Goal: Information Seeking & Learning: Learn about a topic

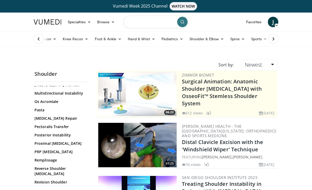
click at [156, 18] on input "Search topics, interventions" at bounding box center [155, 22] width 65 height 13
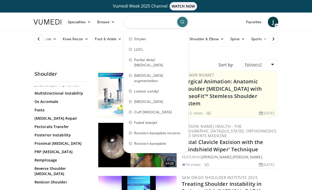
scroll to position [398, 0]
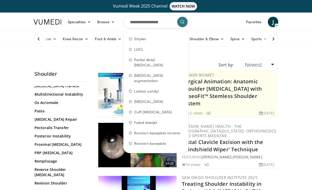
type input "**********"
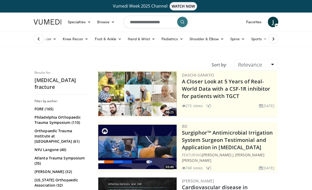
click at [148, 20] on input "**********" at bounding box center [155, 22] width 65 height 13
type input "**********"
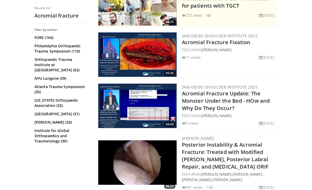
scroll to position [145, 0]
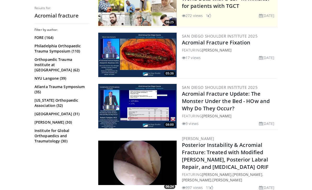
click at [126, 60] on img at bounding box center [137, 55] width 78 height 44
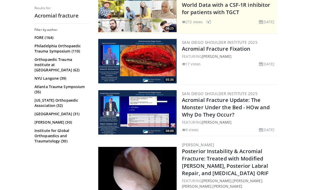
scroll to position [138, 0]
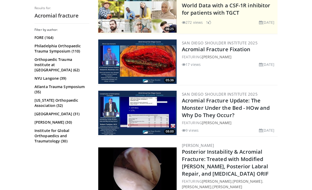
click at [117, 118] on img at bounding box center [137, 113] width 78 height 44
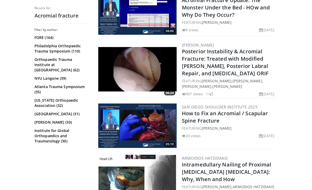
scroll to position [238, 0]
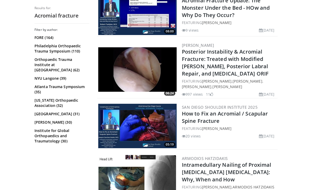
click at [114, 130] on img at bounding box center [137, 126] width 78 height 44
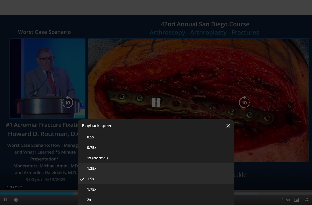
click at [170, 164] on button "1.25x" at bounding box center [156, 168] width 157 height 10
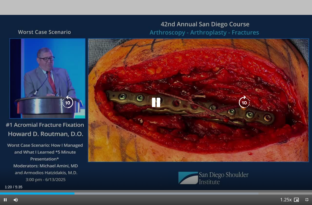
click at [72, 102] on icon "Video Player" at bounding box center [67, 102] width 15 height 15
click at [64, 103] on icon "Video Player" at bounding box center [67, 102] width 15 height 15
click at [64, 101] on icon "Video Player" at bounding box center [67, 102] width 15 height 15
click at [63, 100] on icon "Video Player" at bounding box center [67, 102] width 15 height 15
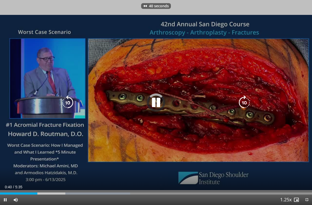
click at [68, 106] on icon "Video Player" at bounding box center [67, 102] width 15 height 15
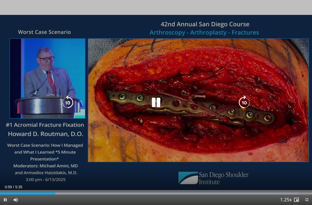
click at [155, 101] on icon "Video Player" at bounding box center [156, 102] width 15 height 15
click at [153, 105] on icon "Video Player" at bounding box center [156, 102] width 15 height 15
click at [155, 104] on icon "Video Player" at bounding box center [156, 102] width 15 height 15
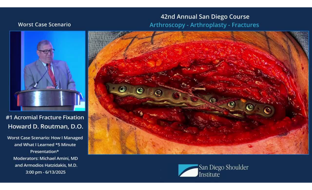
scroll to position [13, 0]
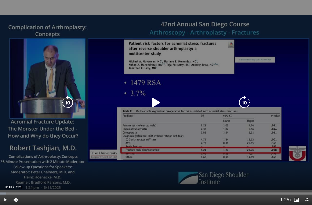
click at [154, 106] on icon "Video Player" at bounding box center [156, 102] width 15 height 15
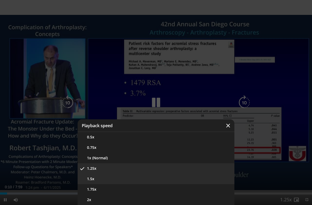
click at [187, 177] on button "1.5x" at bounding box center [156, 179] width 157 height 10
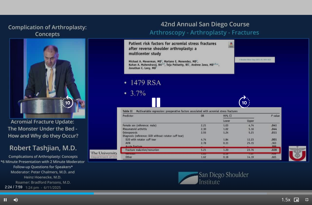
click at [160, 101] on icon "Video Player" at bounding box center [156, 102] width 15 height 15
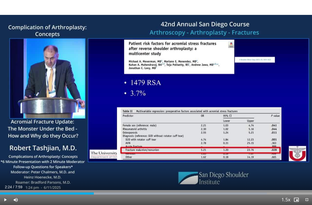
click at [132, 125] on div "10 seconds Tap to unmute" at bounding box center [156, 102] width 312 height 205
click at [139, 112] on div "10 seconds Tap to unmute" at bounding box center [156, 102] width 312 height 205
click at [124, 97] on div "10 seconds Tap to unmute" at bounding box center [156, 102] width 312 height 205
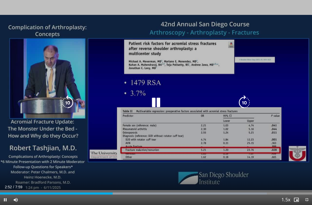
click at [159, 107] on icon "Video Player" at bounding box center [156, 102] width 15 height 15
click at [150, 103] on icon "Video Player" at bounding box center [156, 102] width 15 height 15
click at [157, 100] on icon "Video Player" at bounding box center [156, 102] width 15 height 15
click at [229, 141] on div "10 seconds Tap to unmute" at bounding box center [156, 102] width 312 height 205
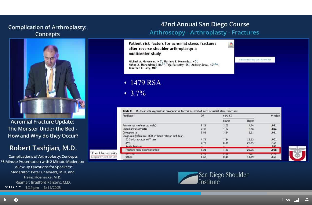
click at [157, 141] on div "10 seconds Tap to unmute" at bounding box center [156, 102] width 312 height 205
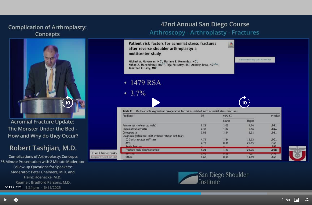
click at [161, 102] on icon "Video Player" at bounding box center [156, 102] width 15 height 15
click at [177, 152] on div "10 seconds Tap to unmute" at bounding box center [156, 102] width 312 height 205
click at [295, 140] on div "10 seconds Tap to unmute" at bounding box center [156, 102] width 312 height 205
click at [155, 99] on icon "Video Player" at bounding box center [156, 102] width 15 height 15
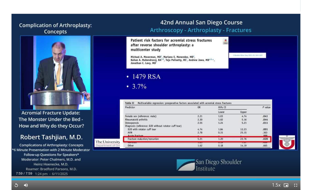
scroll to position [28, 0]
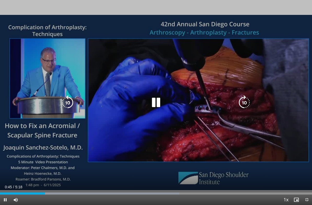
click at [152, 106] on icon "Video Player" at bounding box center [156, 102] width 15 height 15
click at [161, 100] on icon "Video Player" at bounding box center [156, 102] width 15 height 15
click at [0, 0] on icon "Video Player" at bounding box center [0, 0] width 0 height 0
click at [160, 103] on icon "Video Player" at bounding box center [156, 102] width 15 height 15
click at [155, 102] on icon "Video Player" at bounding box center [156, 102] width 15 height 15
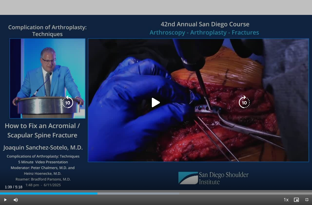
click at [149, 104] on icon "Video Player" at bounding box center [156, 102] width 15 height 15
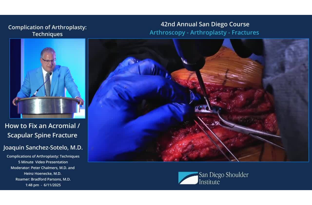
click at [163, 136] on div "10 seconds Tap to unmute" at bounding box center [156, 102] width 312 height 205
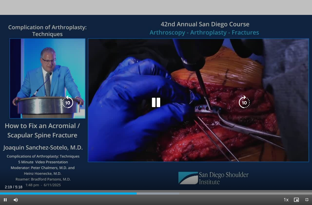
click at [151, 102] on icon "Video Player" at bounding box center [156, 102] width 15 height 15
click at [155, 100] on icon "Video Player" at bounding box center [156, 102] width 15 height 15
click at [133, 73] on div "10 seconds Tap to unmute" at bounding box center [156, 102] width 312 height 205
click at [153, 103] on icon "Video Player" at bounding box center [156, 102] width 15 height 15
click at [152, 103] on icon "Video Player" at bounding box center [156, 102] width 15 height 15
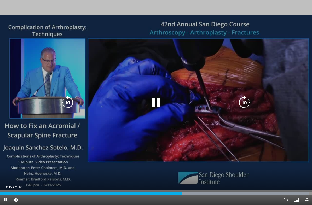
click at [137, 74] on div "10 seconds Tap to unmute" at bounding box center [156, 102] width 312 height 205
click at [63, 103] on icon "Video Player" at bounding box center [67, 102] width 15 height 15
click at [66, 105] on icon "Video Player" at bounding box center [67, 102] width 15 height 15
click at [68, 103] on icon "Video Player" at bounding box center [67, 102] width 15 height 15
click at [70, 103] on icon "Video Player" at bounding box center [67, 102] width 15 height 15
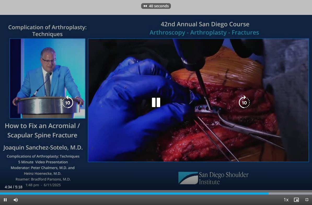
click at [71, 105] on icon "Video Player" at bounding box center [67, 102] width 15 height 15
click at [70, 104] on icon "Video Player" at bounding box center [67, 102] width 15 height 15
click at [70, 105] on icon "Video Player" at bounding box center [67, 102] width 15 height 15
click at [73, 97] on icon "Video Player" at bounding box center [67, 102] width 15 height 15
click at [151, 101] on icon "Video Player" at bounding box center [156, 102] width 15 height 15
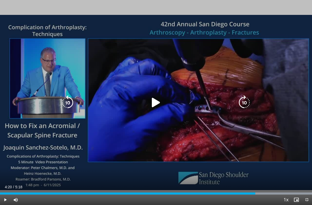
click at [156, 99] on icon "Video Player" at bounding box center [156, 102] width 15 height 15
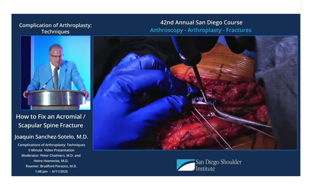
scroll to position [17, 0]
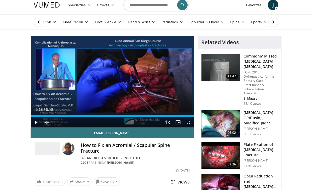
click at [221, 160] on img at bounding box center [220, 155] width 39 height 27
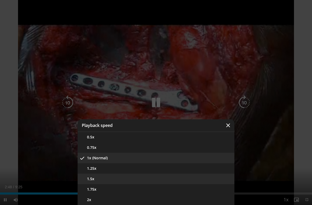
click at [218, 178] on button "1.5x" at bounding box center [156, 179] width 157 height 10
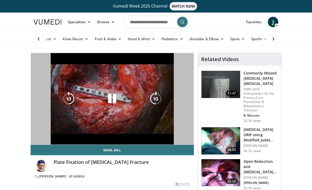
click at [214, 173] on img at bounding box center [220, 172] width 39 height 27
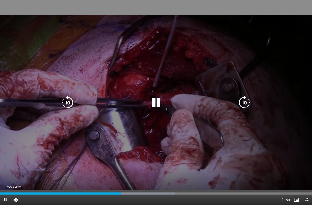
click at [65, 99] on icon "Video Player" at bounding box center [67, 102] width 15 height 15
click at [69, 99] on icon "Video Player" at bounding box center [67, 102] width 15 height 15
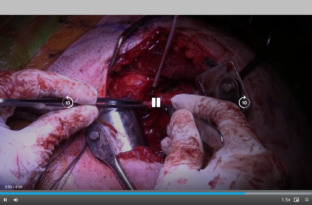
click at [290, 136] on div "20 seconds Tap to unmute" at bounding box center [156, 102] width 312 height 205
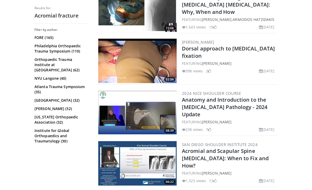
scroll to position [406, 0]
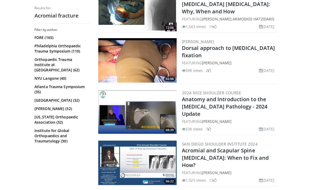
click at [113, 123] on img at bounding box center [137, 111] width 78 height 44
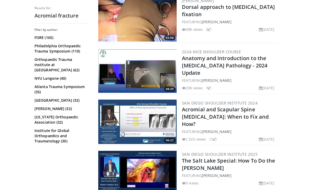
scroll to position [446, 0]
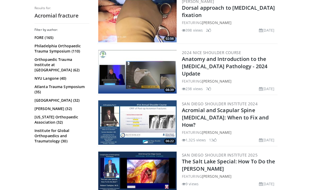
click at [115, 137] on img at bounding box center [137, 122] width 78 height 44
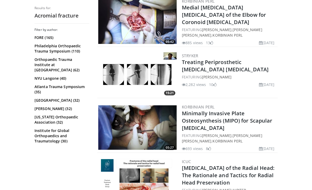
scroll to position [918, 0]
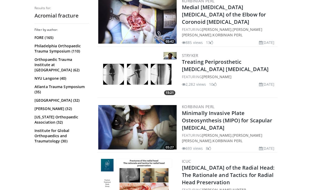
click at [118, 125] on img at bounding box center [137, 127] width 78 height 44
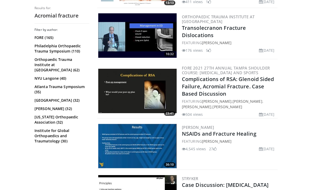
scroll to position [1114, 0]
click at [127, 84] on img at bounding box center [137, 91] width 78 height 44
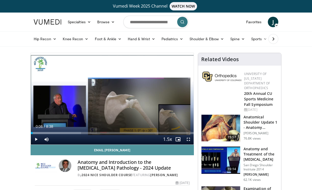
click at [37, 148] on link "Email [PERSON_NAME]" at bounding box center [112, 150] width 163 height 10
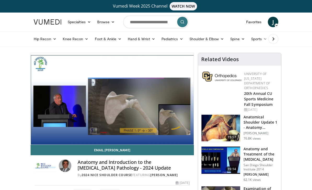
click at [110, 106] on icon "Video Player" at bounding box center [112, 98] width 15 height 15
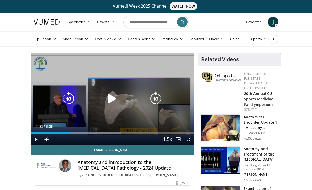
click at [117, 101] on icon "Video Player" at bounding box center [112, 98] width 15 height 15
click at [73, 96] on icon "Video Player" at bounding box center [68, 98] width 15 height 15
click at [69, 97] on icon "Video Player" at bounding box center [68, 98] width 15 height 15
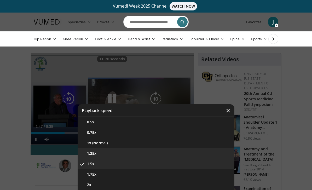
click at [152, 153] on button "1.25x" at bounding box center [156, 153] width 157 height 10
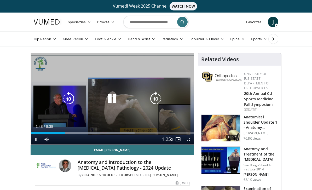
click at [112, 97] on icon "Video Player" at bounding box center [112, 98] width 15 height 15
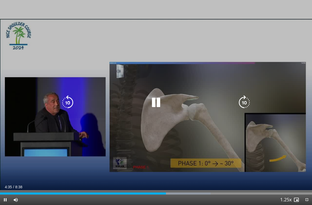
click at [66, 101] on icon "Video Player" at bounding box center [67, 102] width 15 height 15
click at [69, 103] on icon "Video Player" at bounding box center [67, 102] width 15 height 15
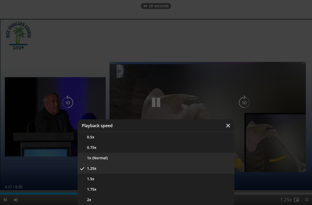
click at [164, 162] on button "1x (Normal)" at bounding box center [156, 158] width 157 height 10
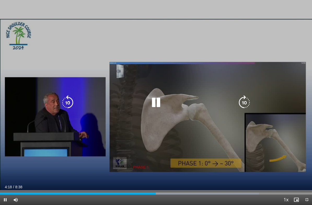
click at [159, 106] on icon "Video Player" at bounding box center [156, 102] width 15 height 15
click at [150, 104] on icon "Video Player" at bounding box center [156, 102] width 15 height 15
click at [67, 106] on icon "Video Player" at bounding box center [67, 102] width 15 height 15
click at [153, 108] on icon "Video Player" at bounding box center [156, 102] width 15 height 15
click at [152, 98] on icon "Video Player" at bounding box center [156, 102] width 15 height 15
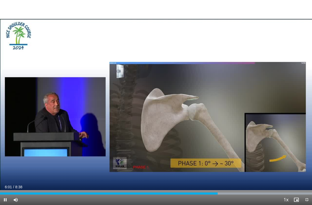
click at [67, 104] on icon "Video Player" at bounding box center [67, 102] width 15 height 15
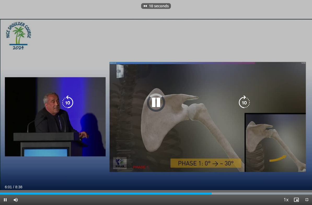
click at [70, 105] on icon "Video Player" at bounding box center [67, 102] width 15 height 15
click at [70, 104] on icon "Video Player" at bounding box center [67, 102] width 15 height 15
click at [72, 105] on icon "Video Player" at bounding box center [67, 102] width 15 height 15
click at [71, 105] on icon "Video Player" at bounding box center [67, 102] width 15 height 15
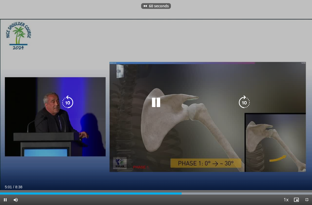
click at [73, 104] on icon "Video Player" at bounding box center [67, 102] width 15 height 15
click at [74, 105] on icon "Video Player" at bounding box center [67, 102] width 15 height 15
click at [71, 104] on icon "Video Player" at bounding box center [67, 102] width 15 height 15
click at [71, 105] on icon "Video Player" at bounding box center [67, 102] width 15 height 15
click at [155, 103] on icon "Video Player" at bounding box center [156, 102] width 15 height 15
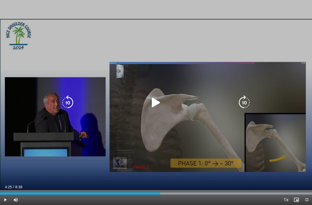
click at [155, 106] on icon "Video Player" at bounding box center [156, 102] width 15 height 15
click at [153, 102] on icon "Video Player" at bounding box center [156, 102] width 15 height 15
click at [150, 102] on icon "Video Player" at bounding box center [156, 102] width 15 height 15
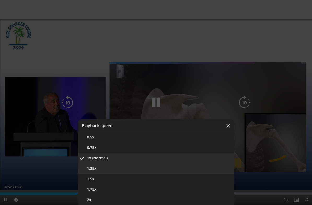
click at [177, 167] on button "1.25x" at bounding box center [156, 168] width 157 height 10
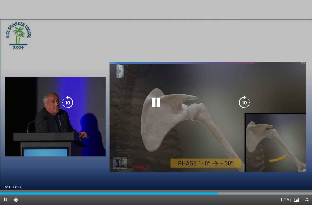
click at [159, 102] on icon "Video Player" at bounding box center [156, 102] width 15 height 15
click at [153, 105] on icon "Video Player" at bounding box center [156, 102] width 15 height 15
